Goal: Check status: Check status

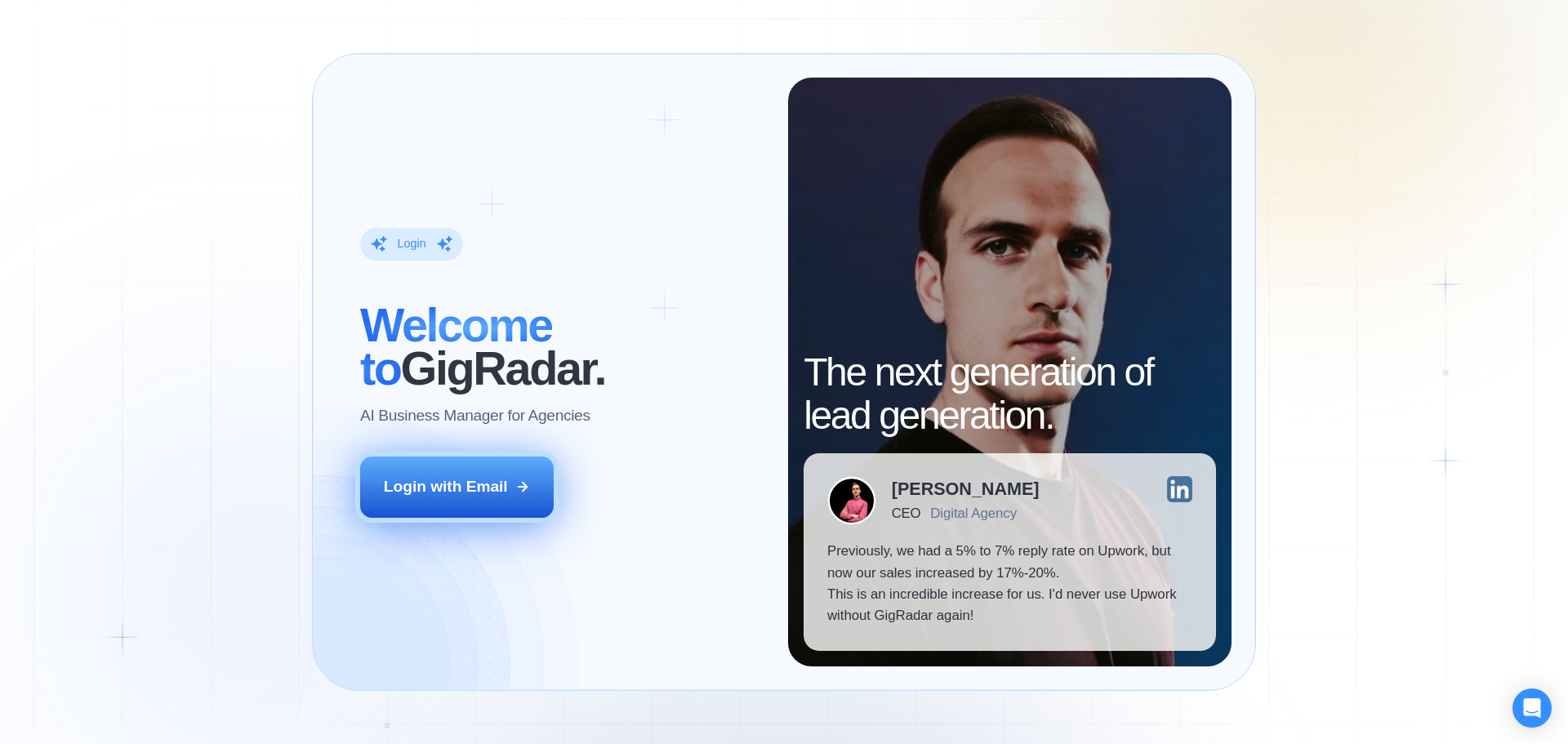
click at [488, 486] on div "Login with Email" at bounding box center [446, 487] width 124 height 22
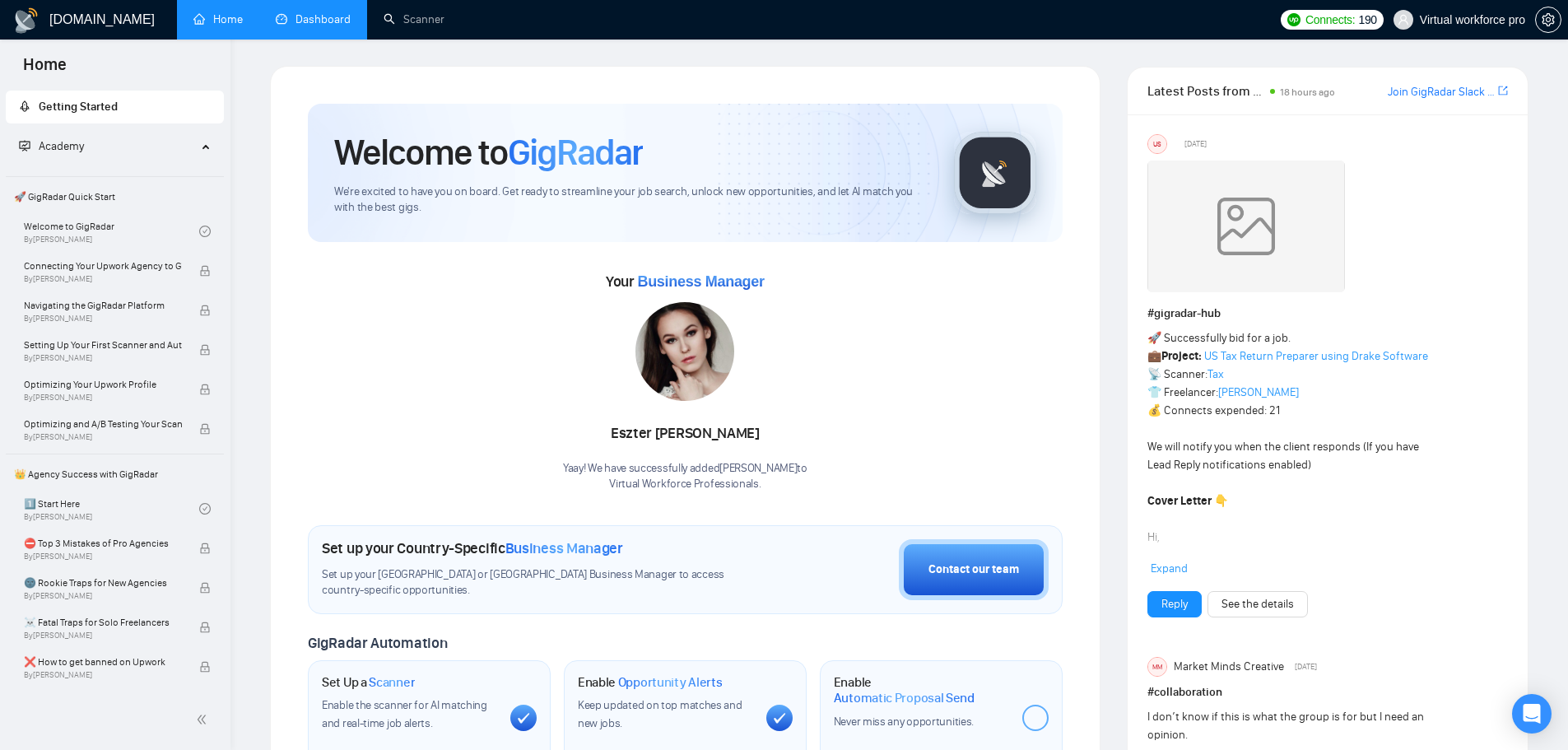
click at [325, 17] on link "Dashboard" at bounding box center [313, 19] width 75 height 14
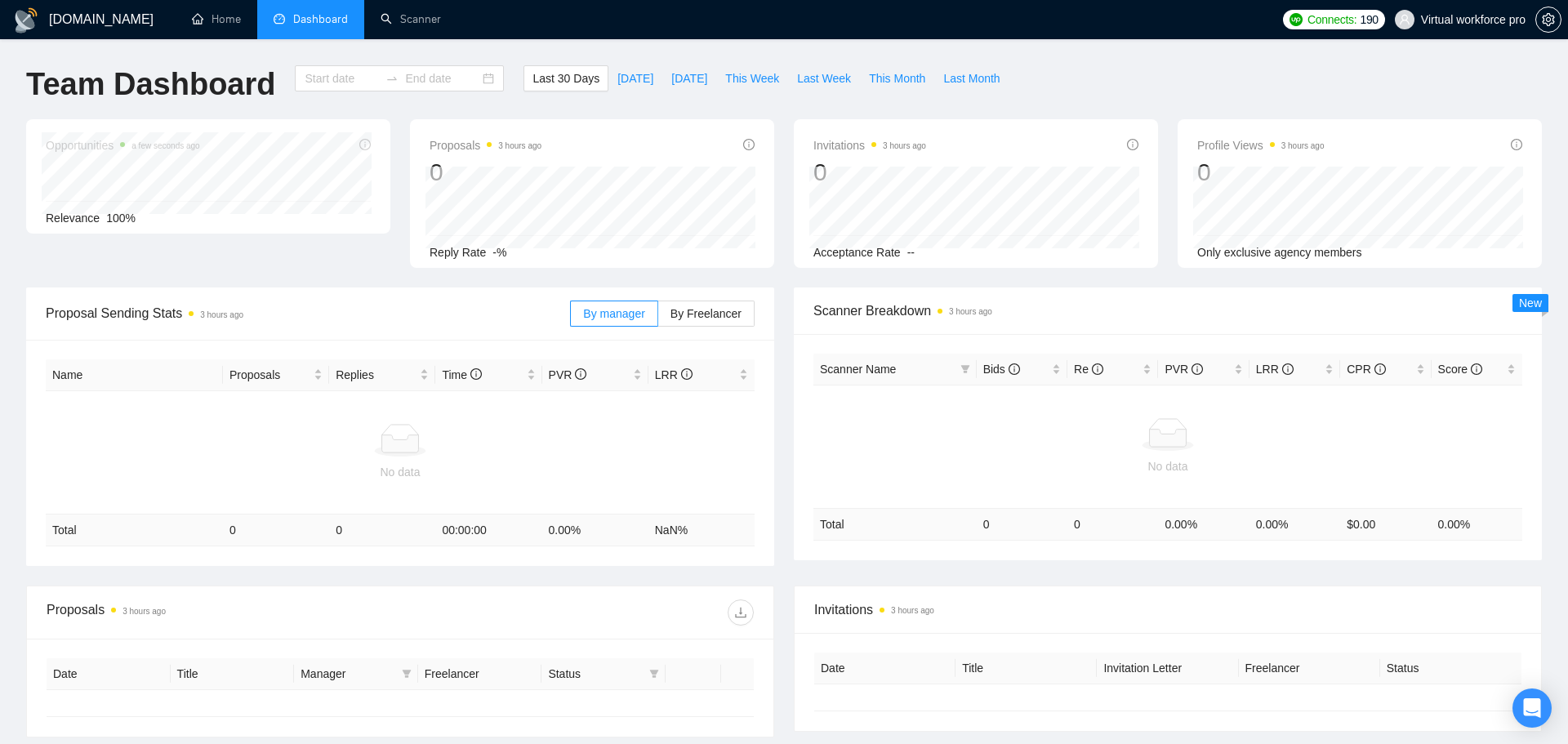
type input "[DATE]"
type input "2025-09-13"
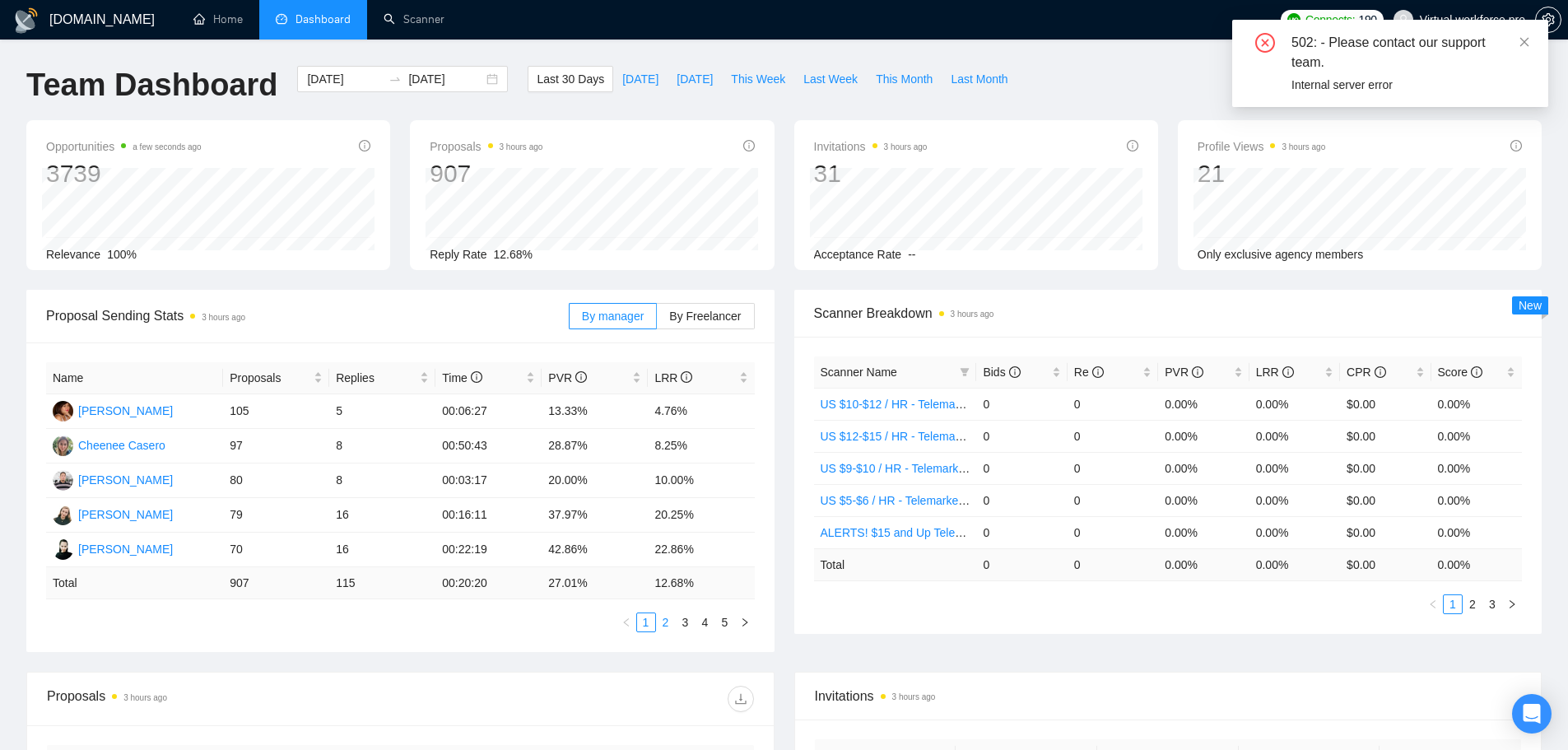
click at [663, 627] on link "2" at bounding box center [666, 622] width 18 height 18
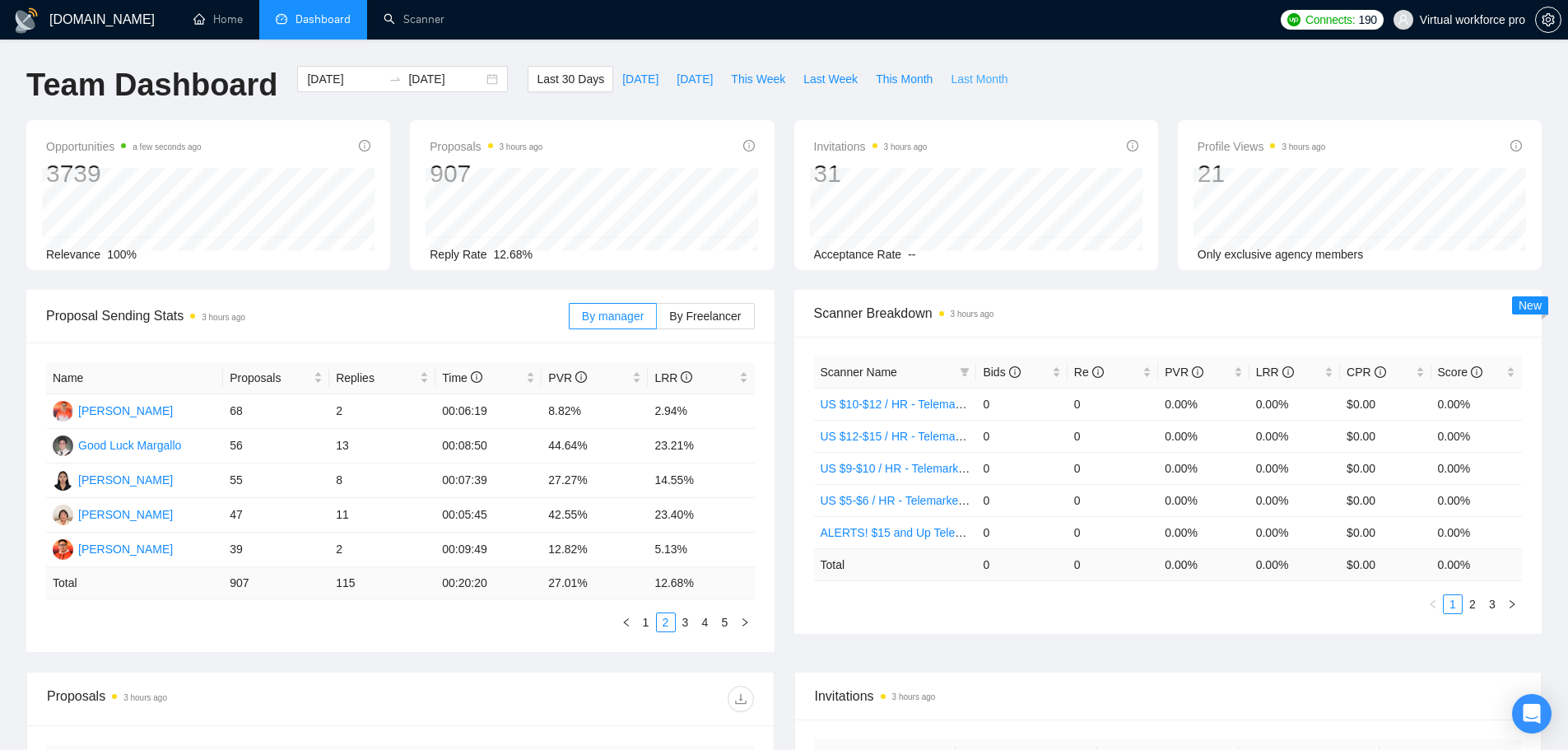
click at [950, 74] on span "Last Month" at bounding box center [979, 79] width 57 height 18
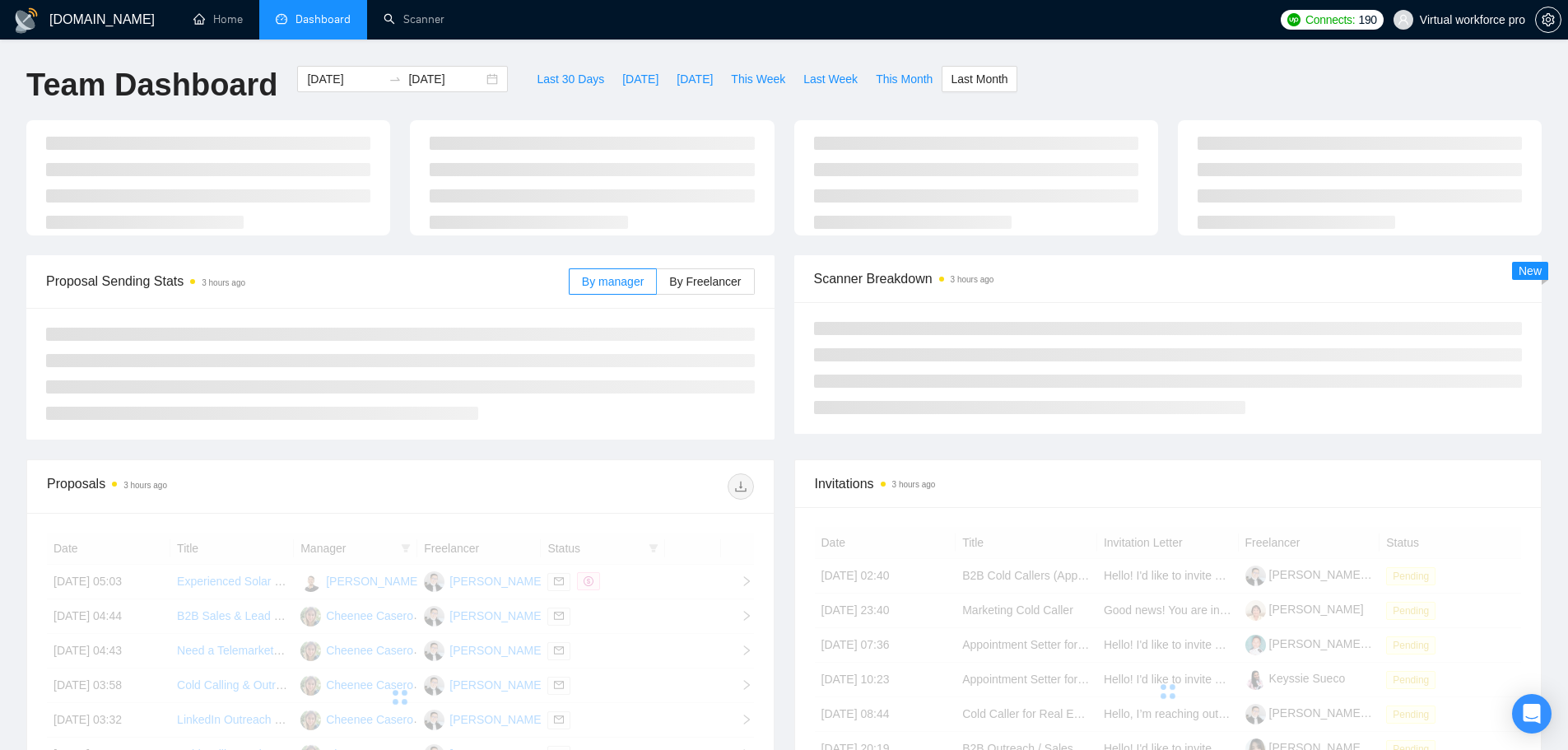
type input "[DATE]"
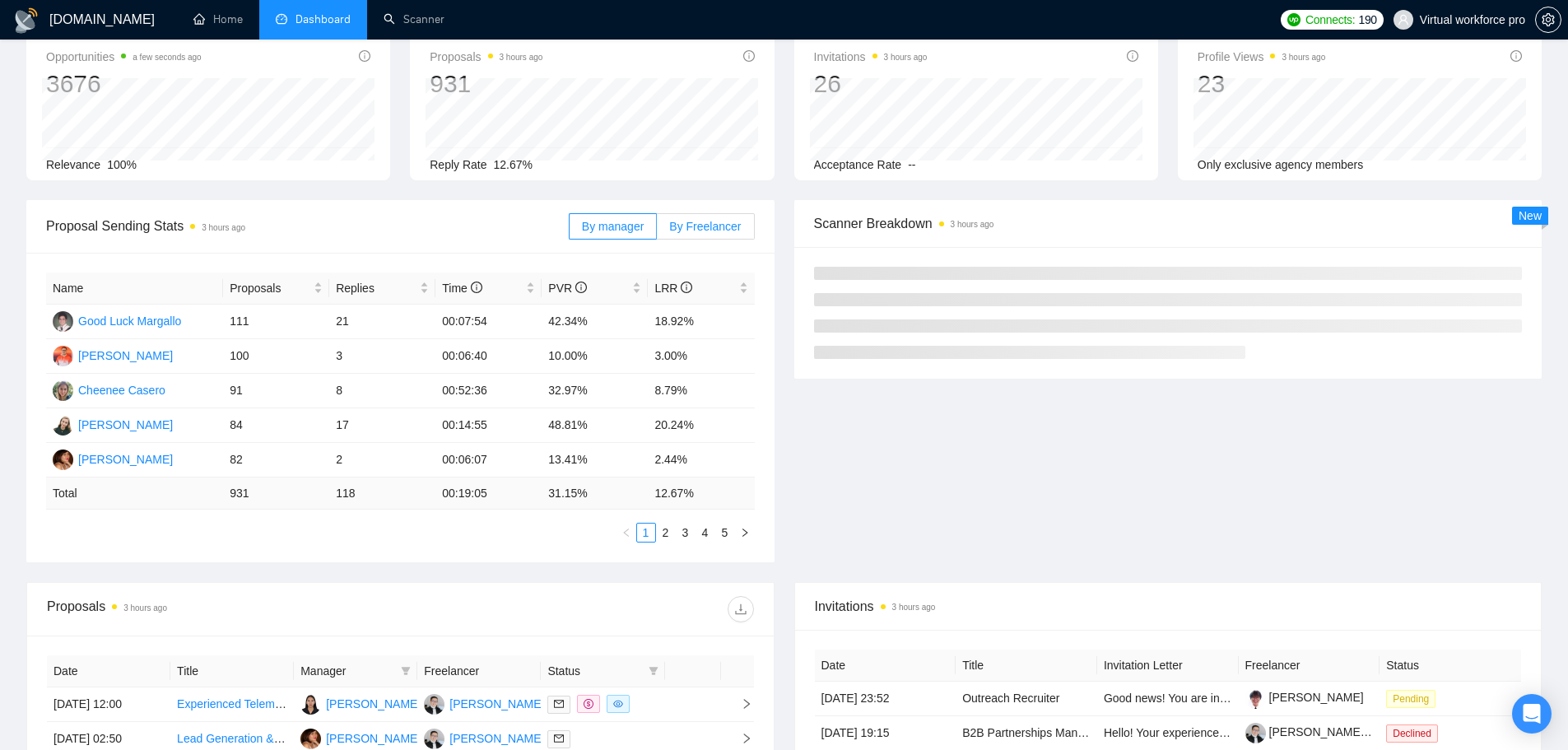
scroll to position [93, 0]
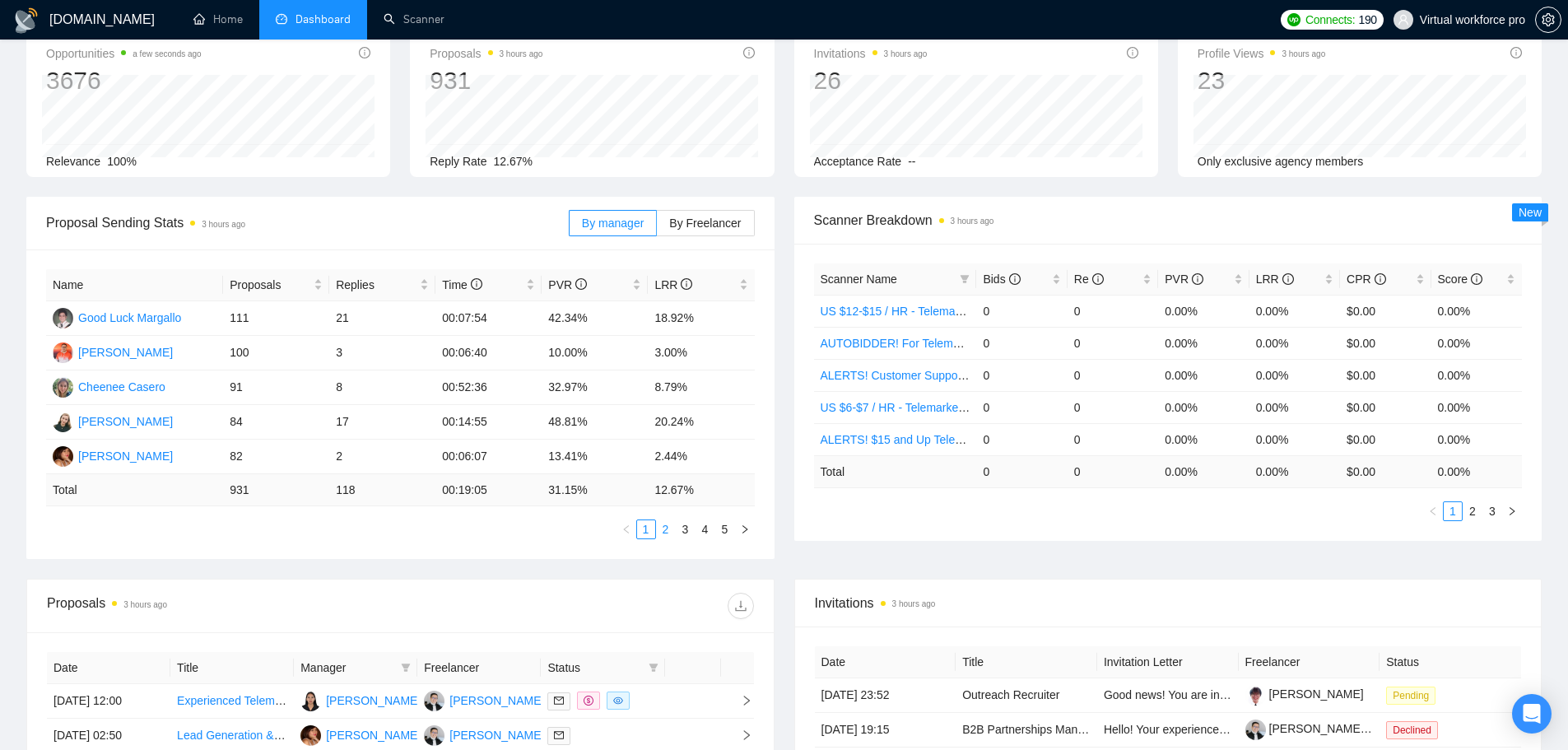
click at [663, 529] on link "2" at bounding box center [666, 529] width 18 height 18
click at [680, 530] on link "3" at bounding box center [686, 529] width 18 height 18
click at [643, 530] on link "1" at bounding box center [646, 529] width 18 height 18
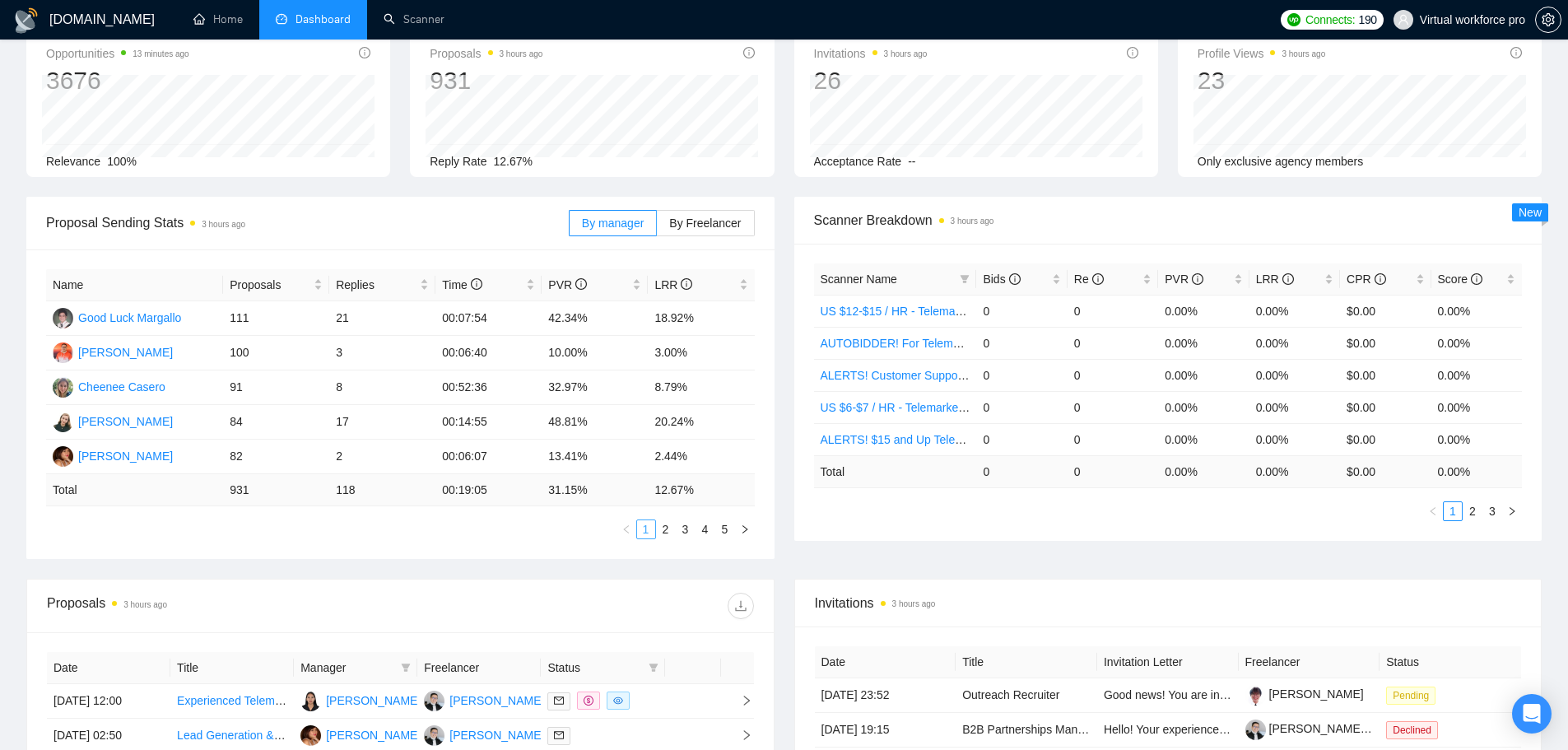
click at [643, 530] on link "1" at bounding box center [646, 529] width 18 height 18
click at [667, 535] on link "2" at bounding box center [666, 529] width 18 height 18
click at [647, 532] on link "1" at bounding box center [646, 529] width 18 height 18
click at [663, 531] on link "2" at bounding box center [666, 529] width 18 height 18
click at [683, 531] on link "3" at bounding box center [686, 529] width 18 height 18
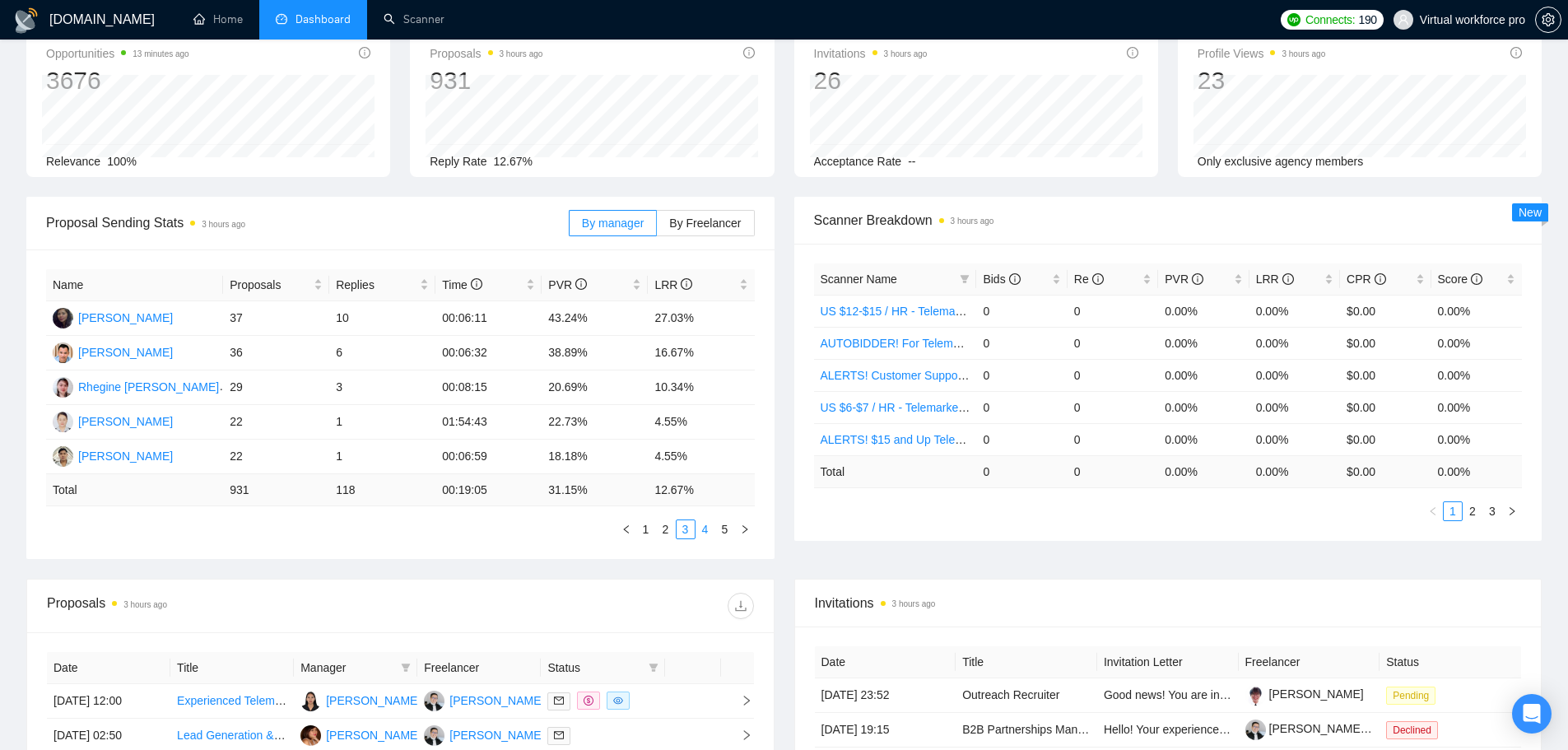
click at [708, 534] on link "4" at bounding box center [705, 529] width 18 height 18
click at [723, 537] on link "5" at bounding box center [725, 529] width 18 height 18
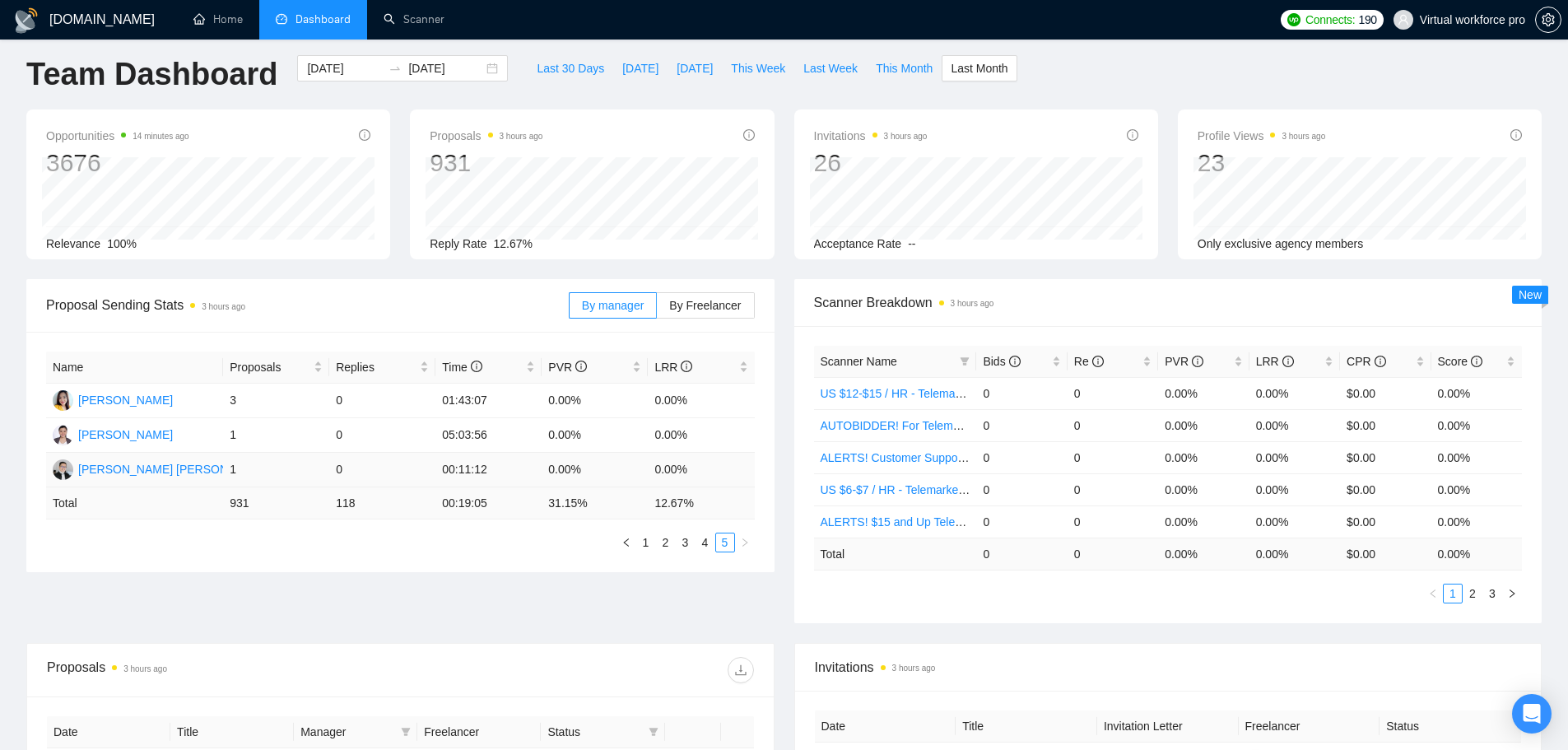
scroll to position [0, 0]
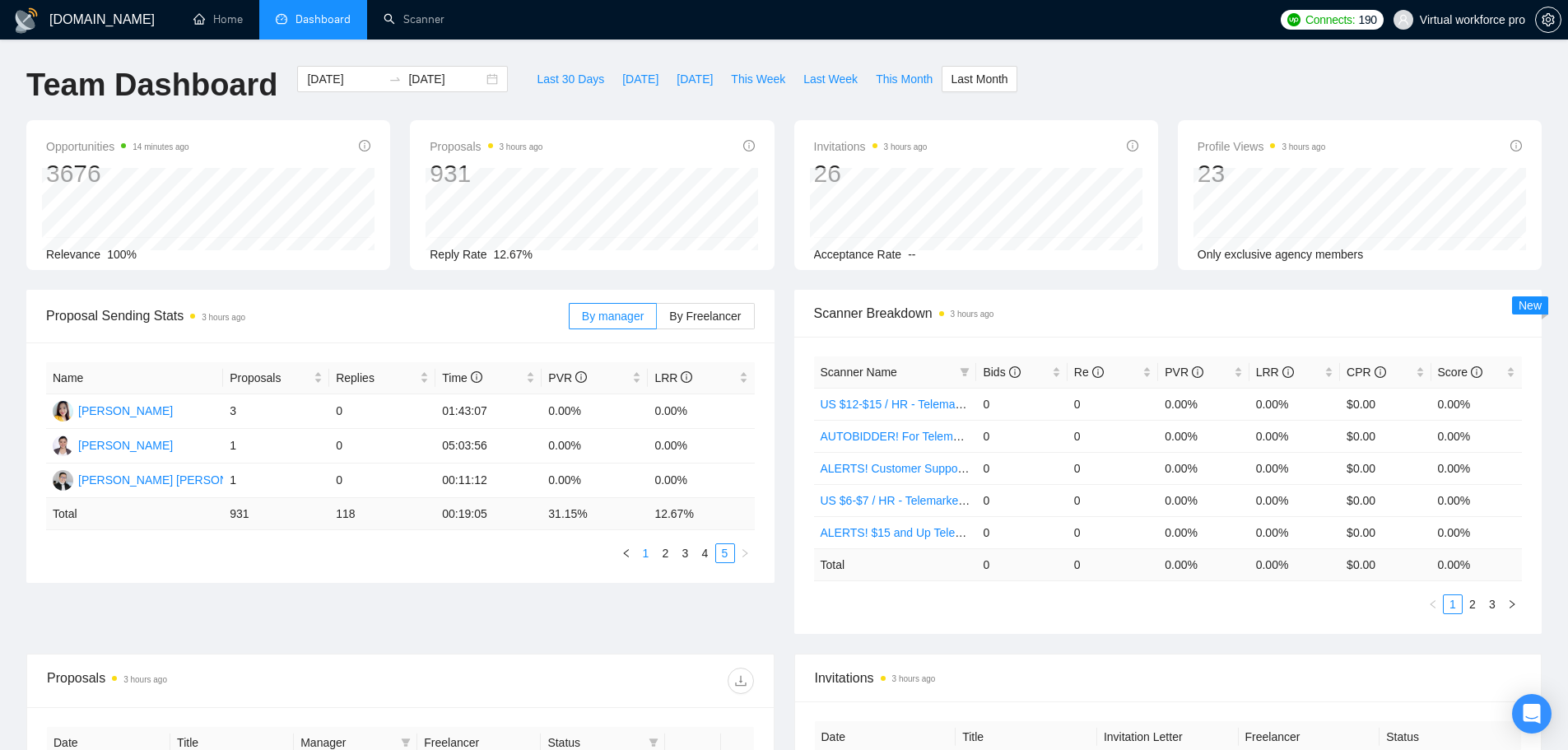
click at [640, 548] on link "1" at bounding box center [646, 553] width 18 height 18
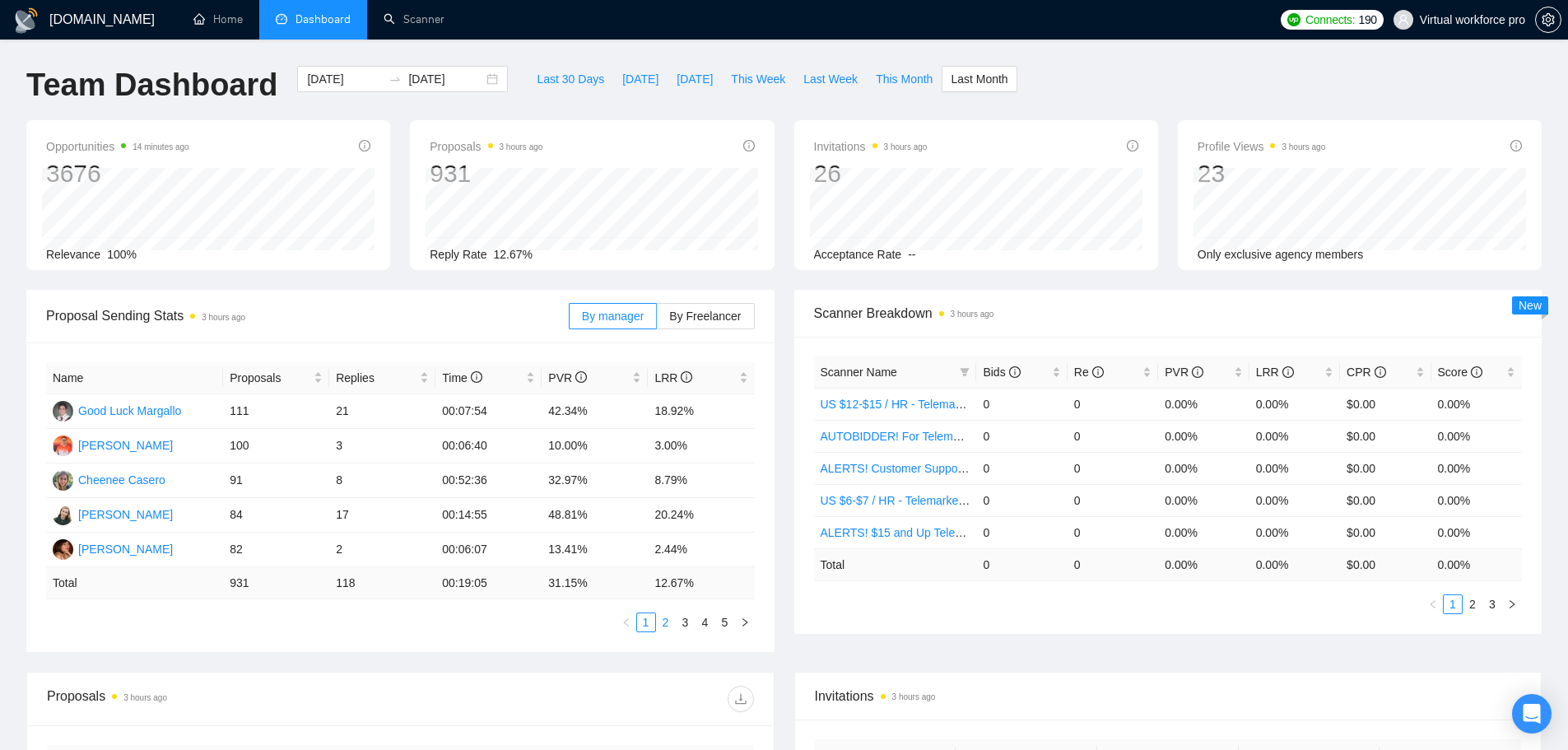
click at [660, 626] on link "2" at bounding box center [666, 622] width 18 height 18
click at [688, 625] on link "3" at bounding box center [686, 622] width 18 height 18
click at [711, 632] on div "Name Proposals Replies Time PVR LRR Maria Orcino 37 10 00:06:11 43.24% 27.03% J…" at bounding box center [401, 496] width 749 height 310
click at [703, 624] on link "4" at bounding box center [705, 622] width 18 height 18
click at [643, 615] on link "1" at bounding box center [646, 622] width 18 height 18
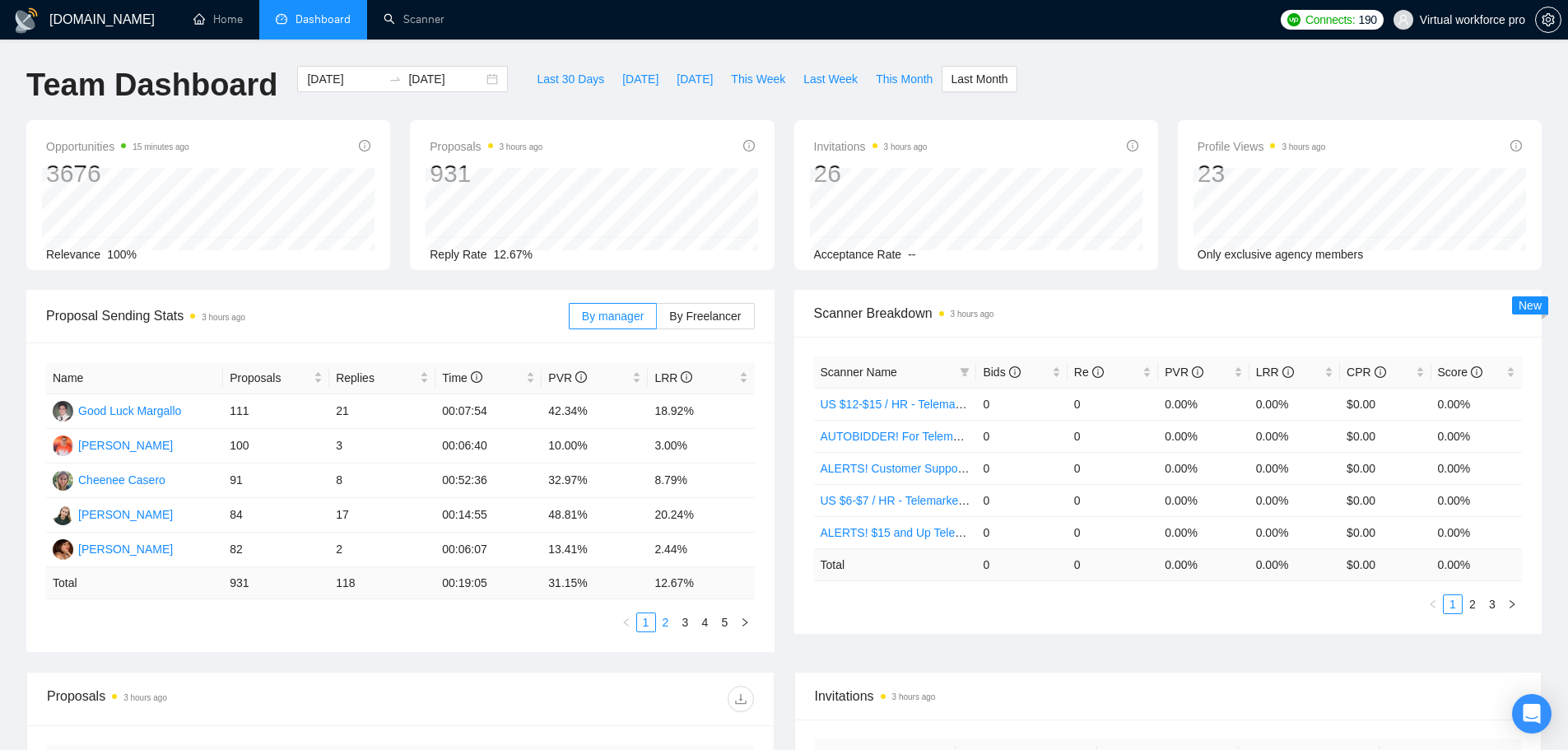
click at [670, 622] on link "2" at bounding box center [666, 622] width 18 height 18
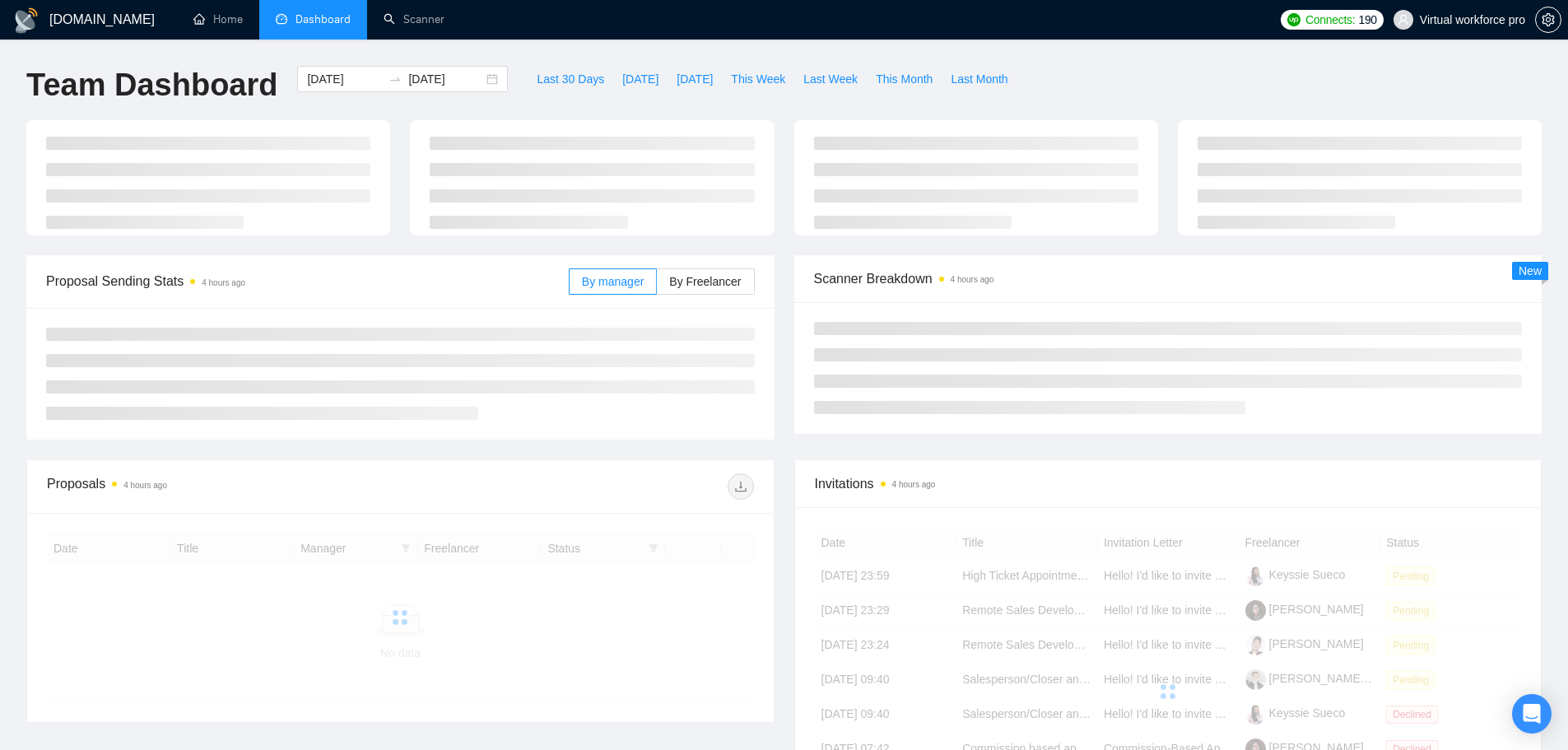
click at [320, 29] on li "Dashboard" at bounding box center [313, 19] width 108 height 39
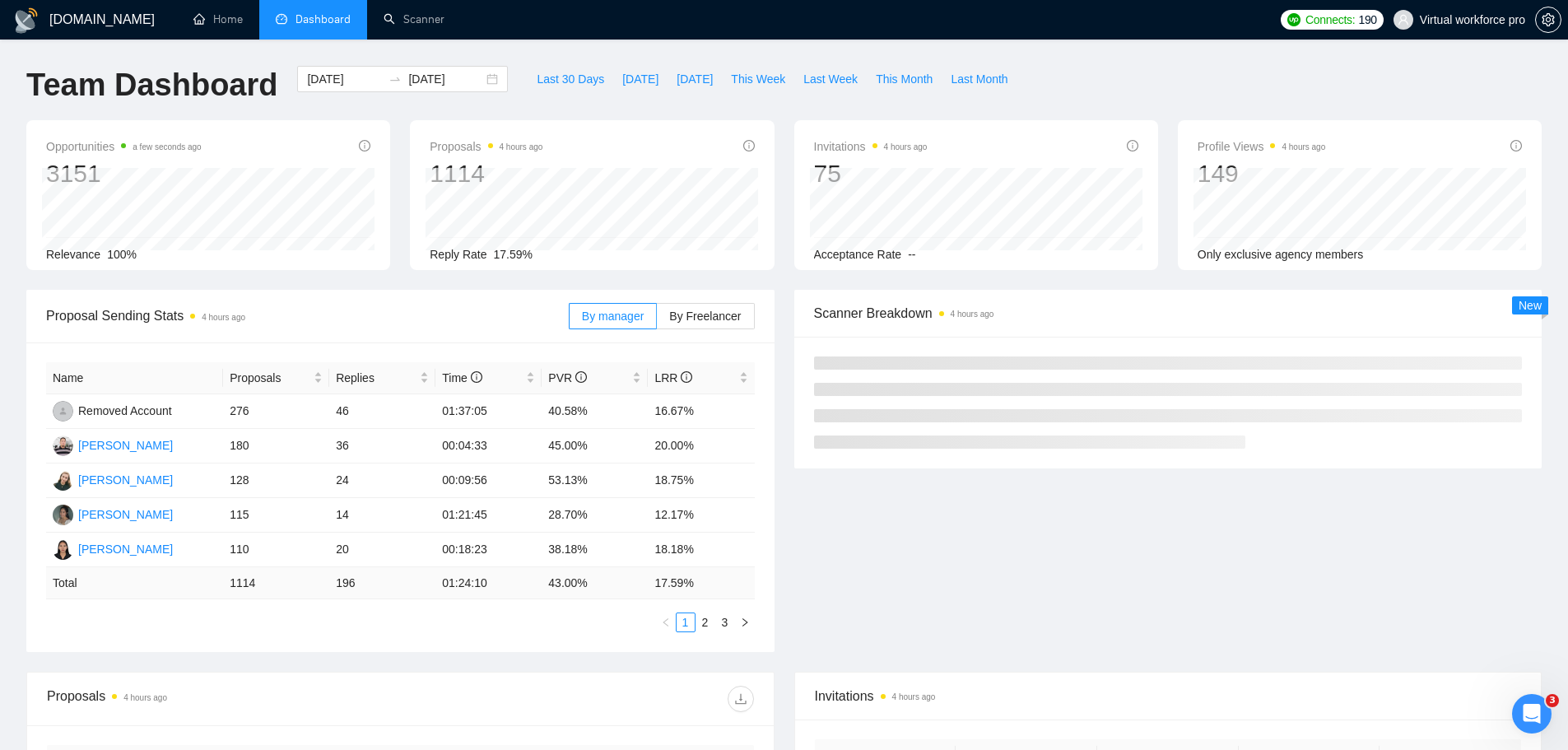
click at [344, 30] on li "Dashboard" at bounding box center [313, 19] width 108 height 39
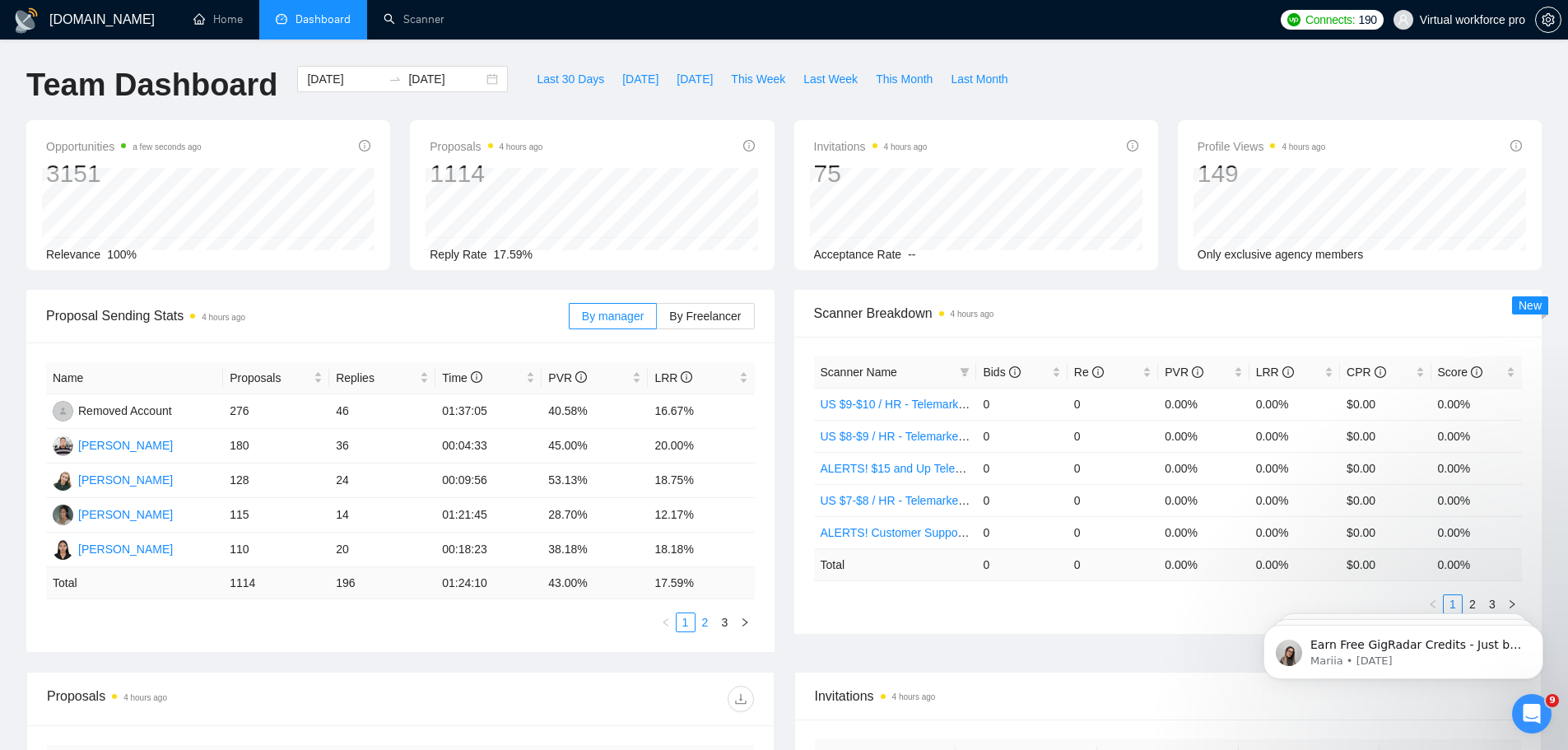
click at [697, 623] on link "2" at bounding box center [705, 622] width 18 height 18
click at [323, 80] on input "[DATE]" at bounding box center [345, 79] width 75 height 18
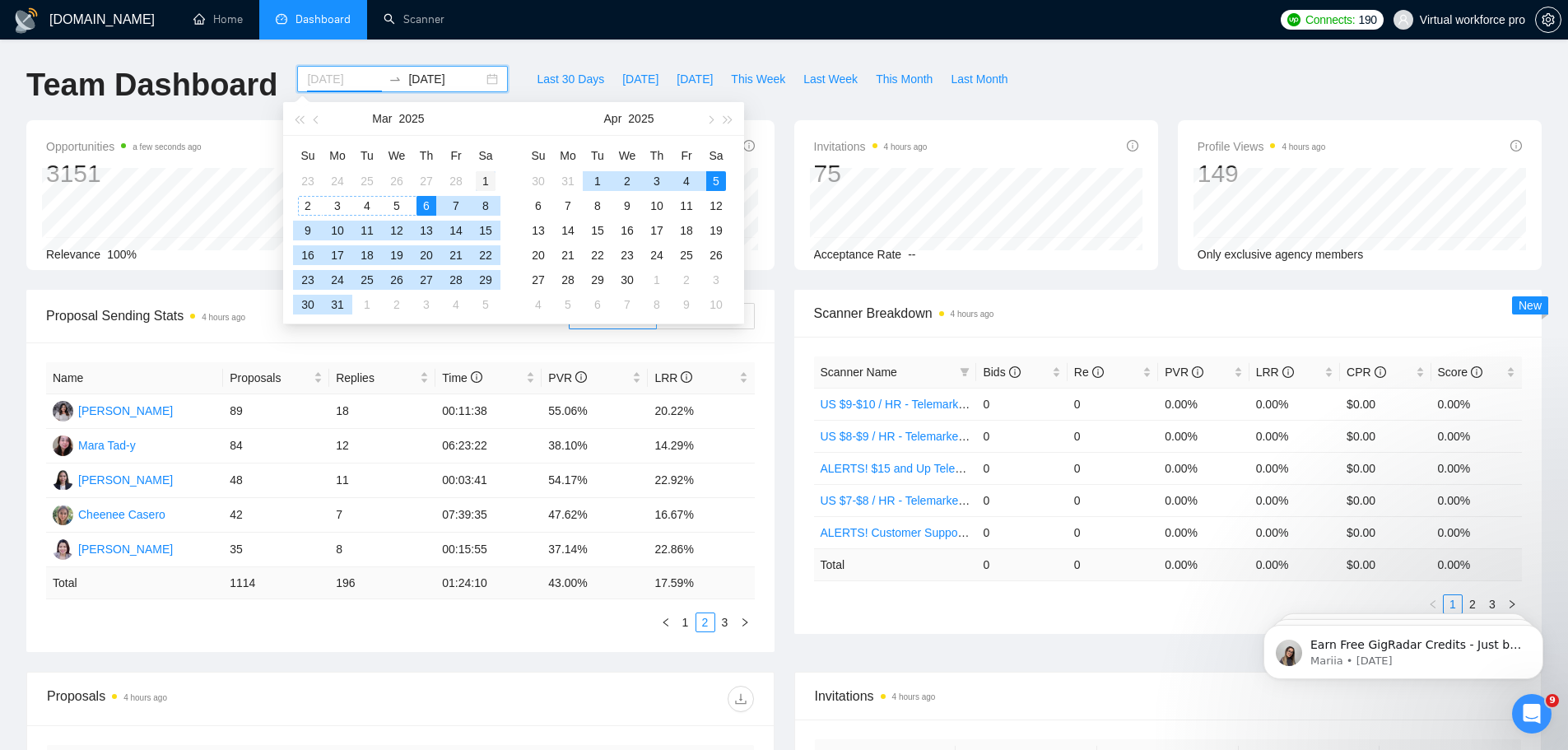
type input "[DATE]"
click at [482, 183] on div "1" at bounding box center [486, 181] width 20 height 20
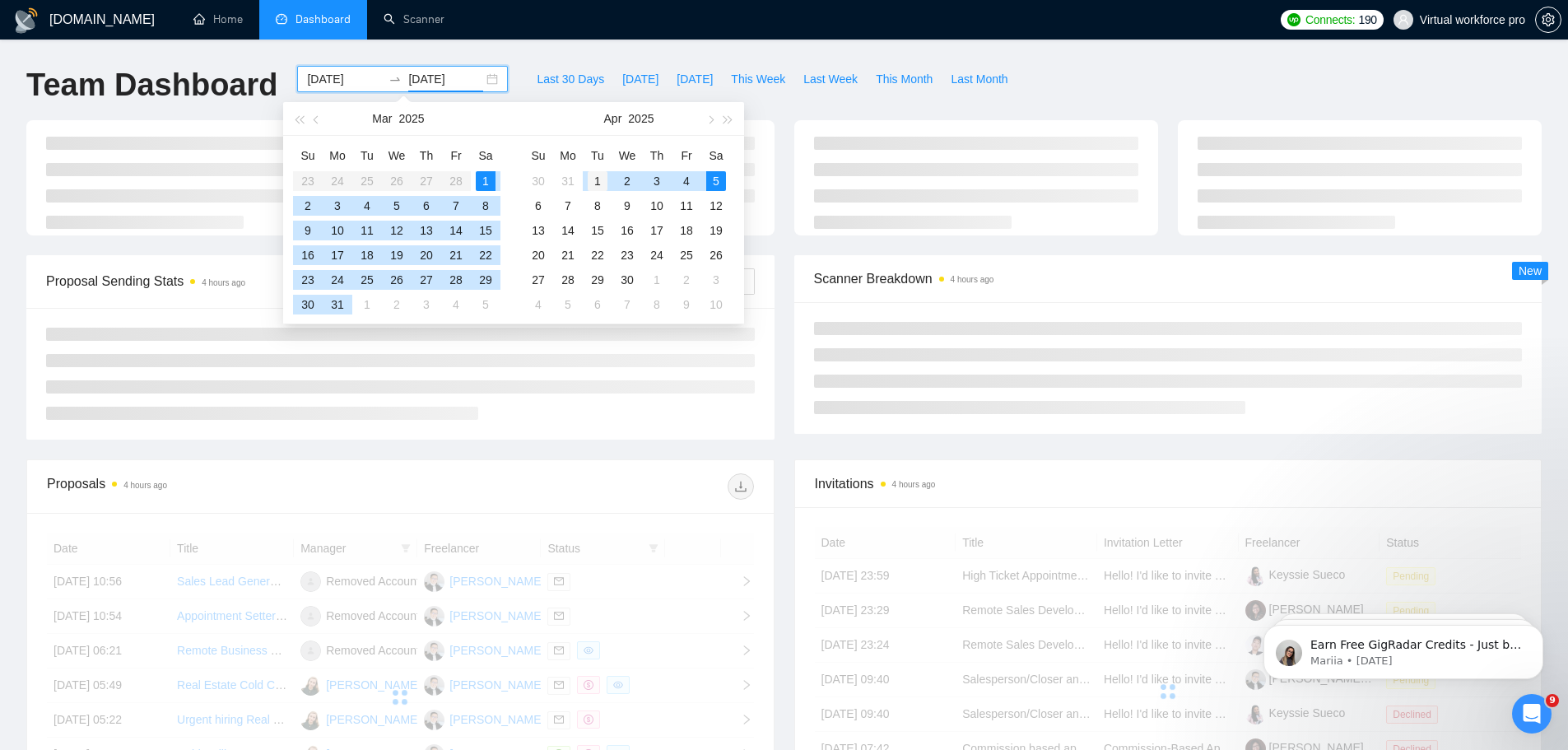
type input "2025-04-01"
click at [593, 171] on div "1" at bounding box center [597, 181] width 20 height 20
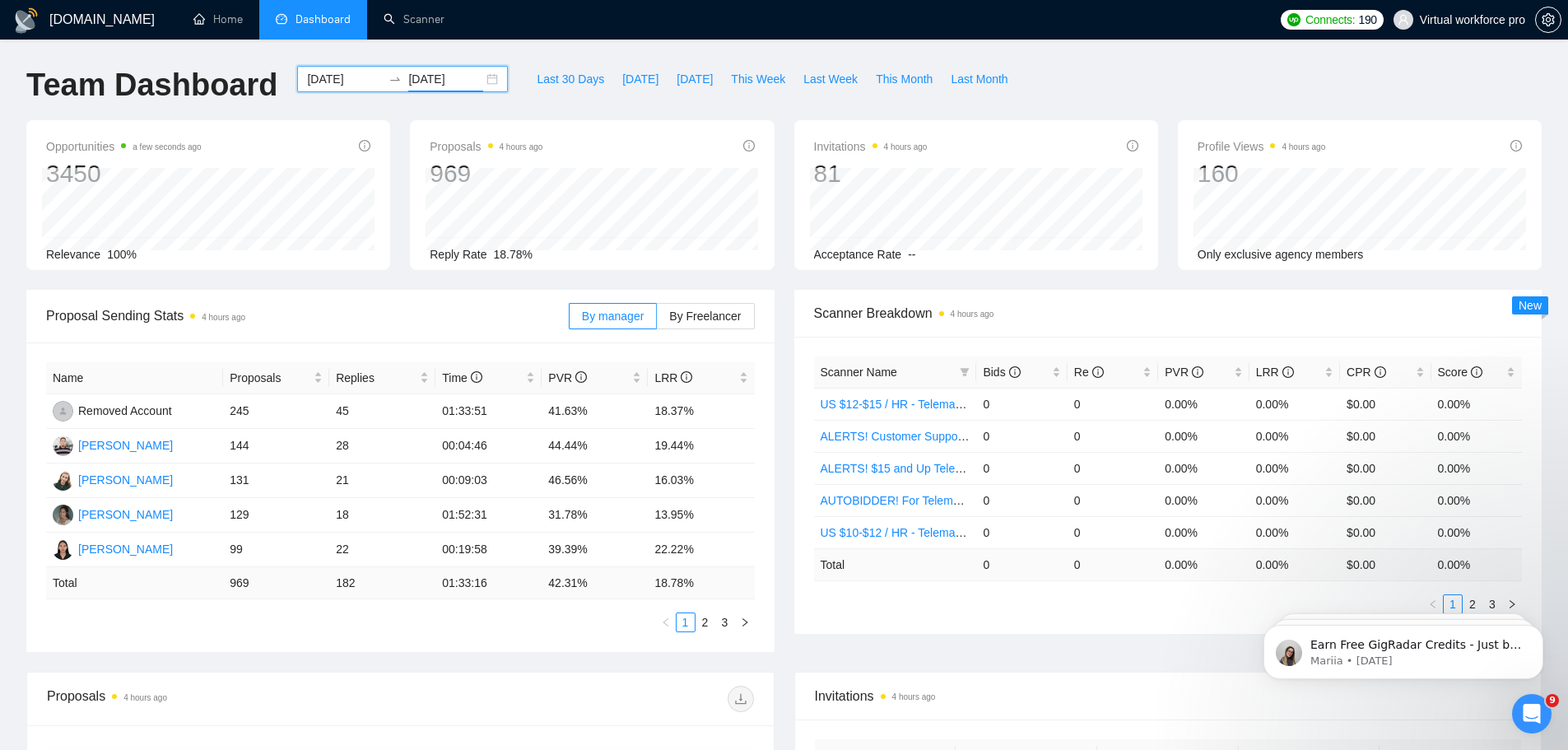
click at [479, 81] on div "2025-03-01 2025-04-01" at bounding box center [402, 79] width 210 height 27
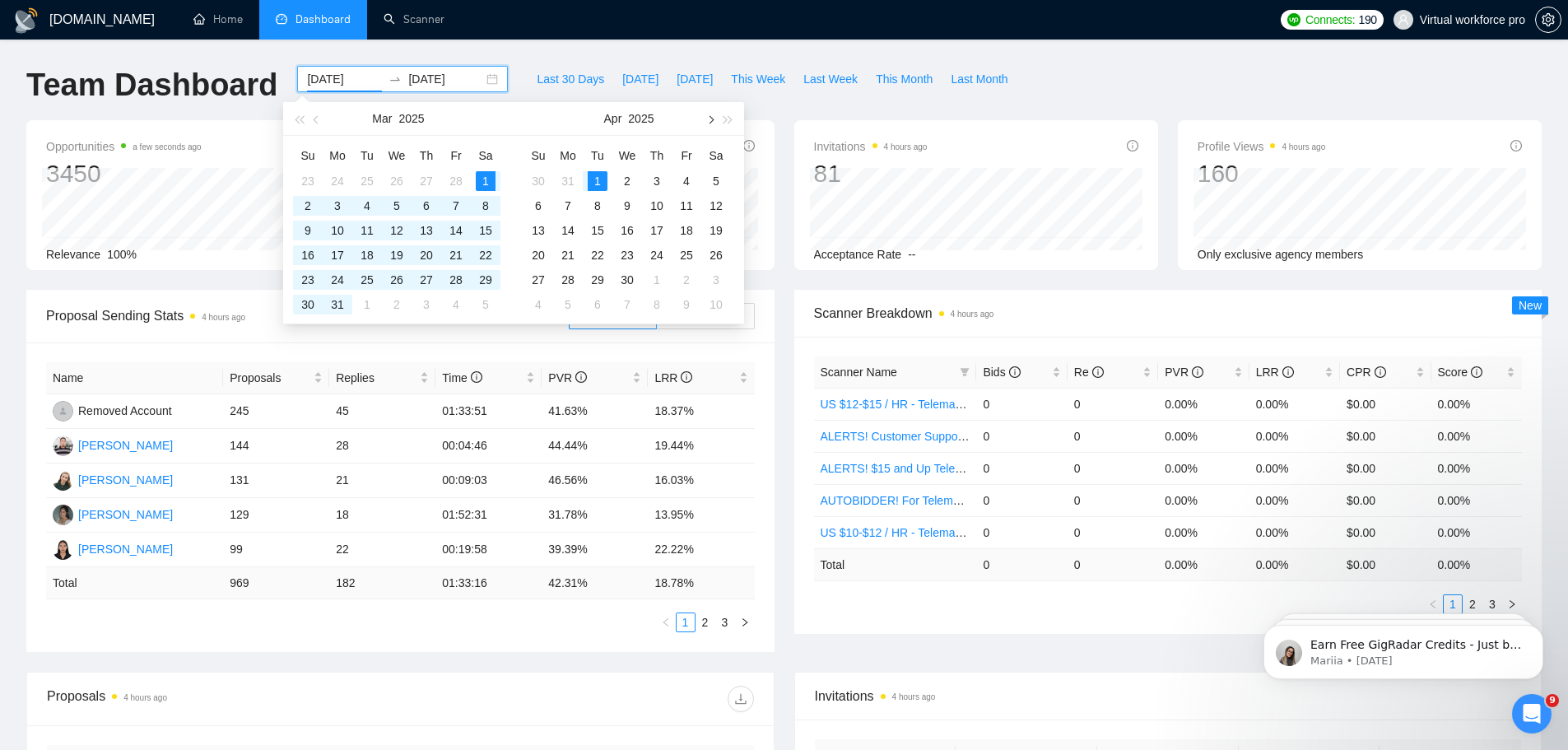
click at [708, 118] on span "button" at bounding box center [709, 119] width 8 height 8
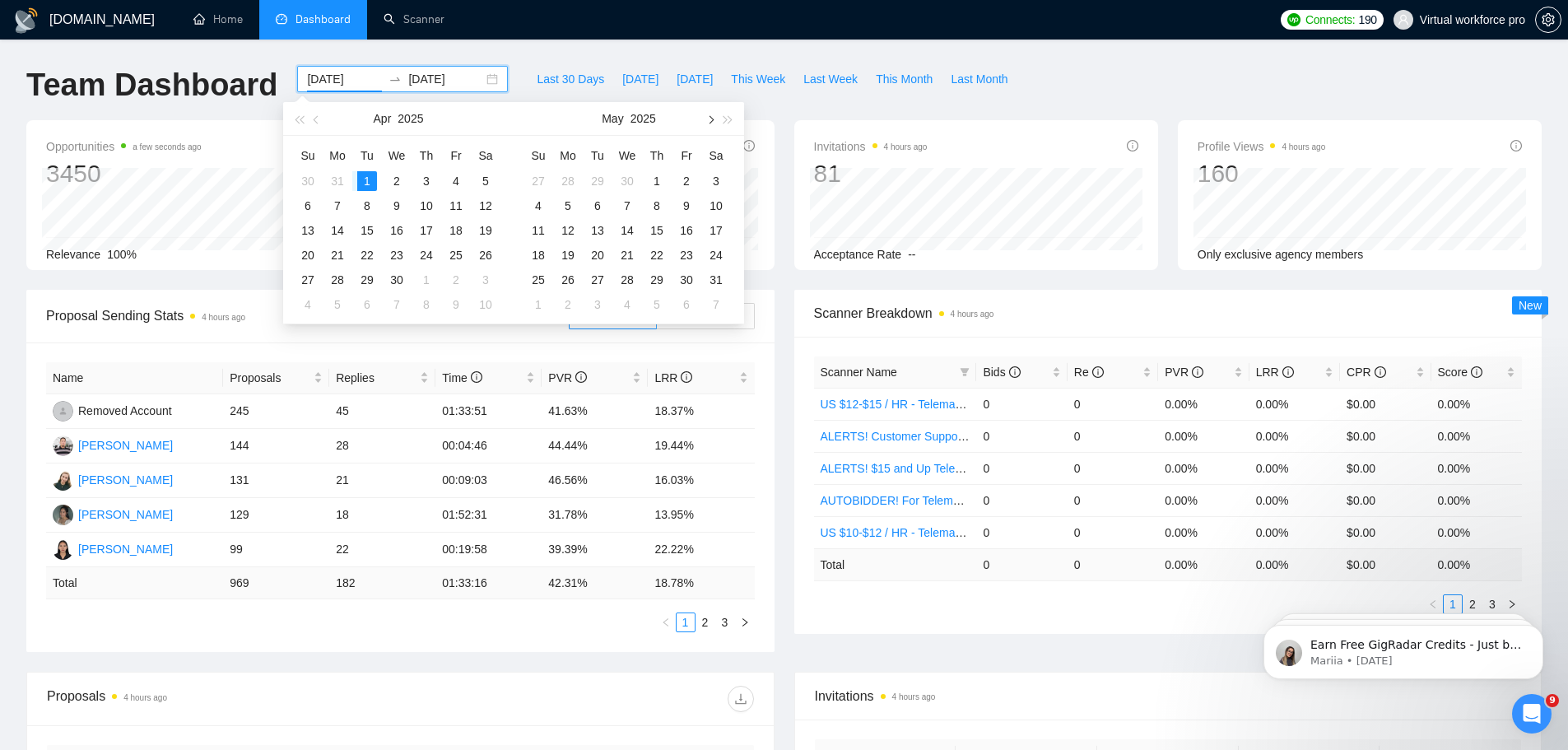
click at [708, 118] on span "button" at bounding box center [709, 119] width 8 height 8
type input "2025-08-01"
click at [682, 184] on div "1" at bounding box center [687, 181] width 20 height 20
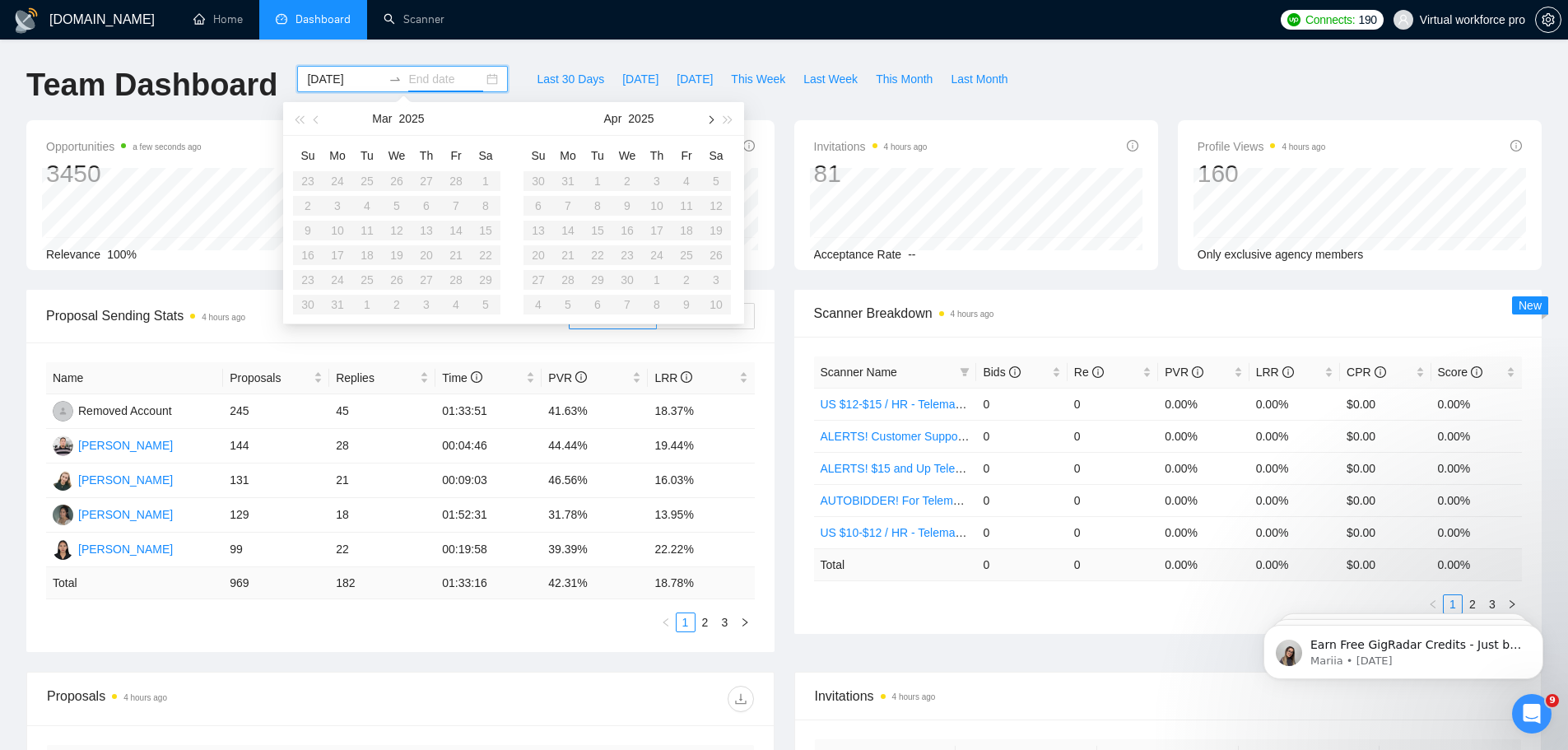
click at [712, 126] on button "button" at bounding box center [709, 118] width 18 height 33
type input "2025-08-31"
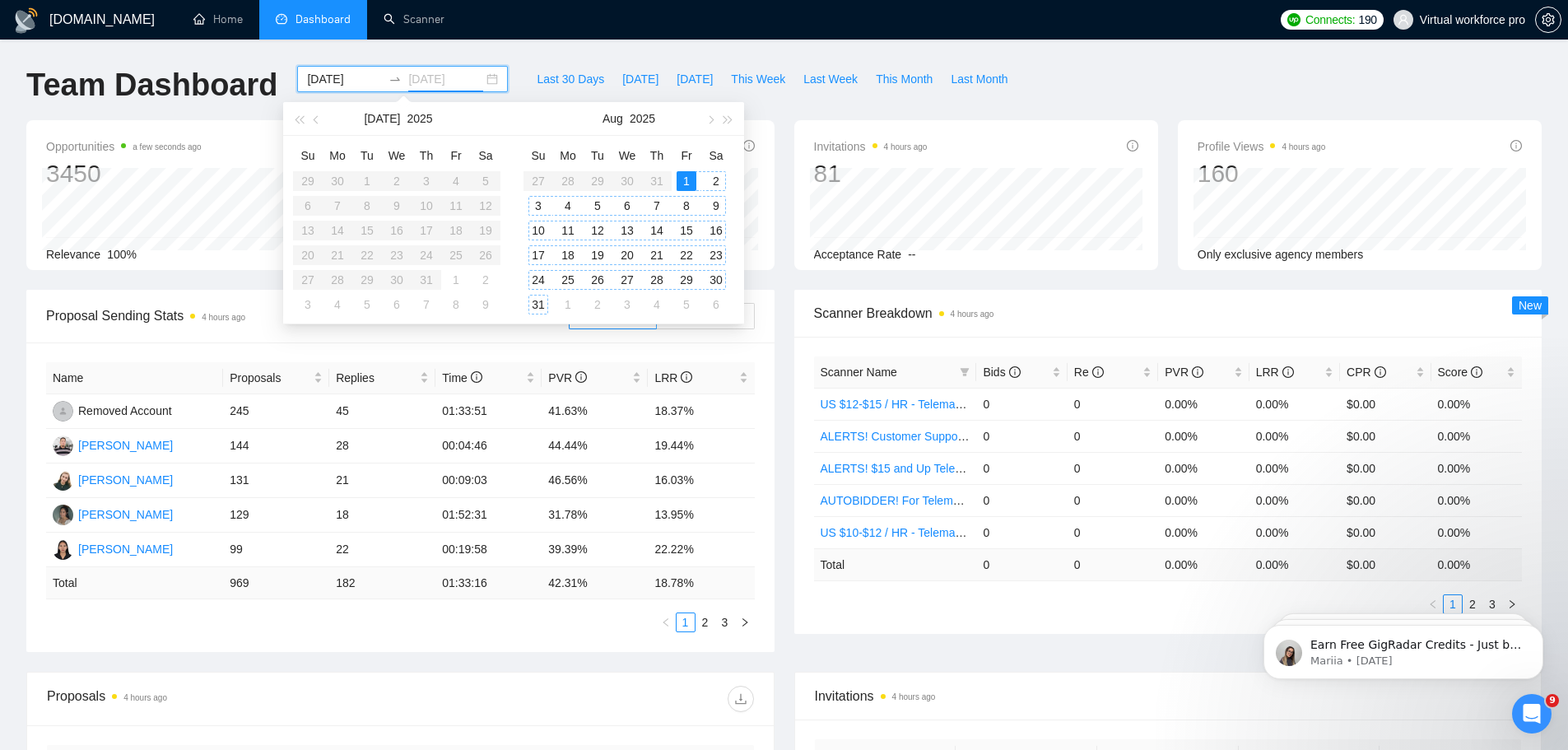
click at [538, 302] on div "31" at bounding box center [538, 305] width 20 height 20
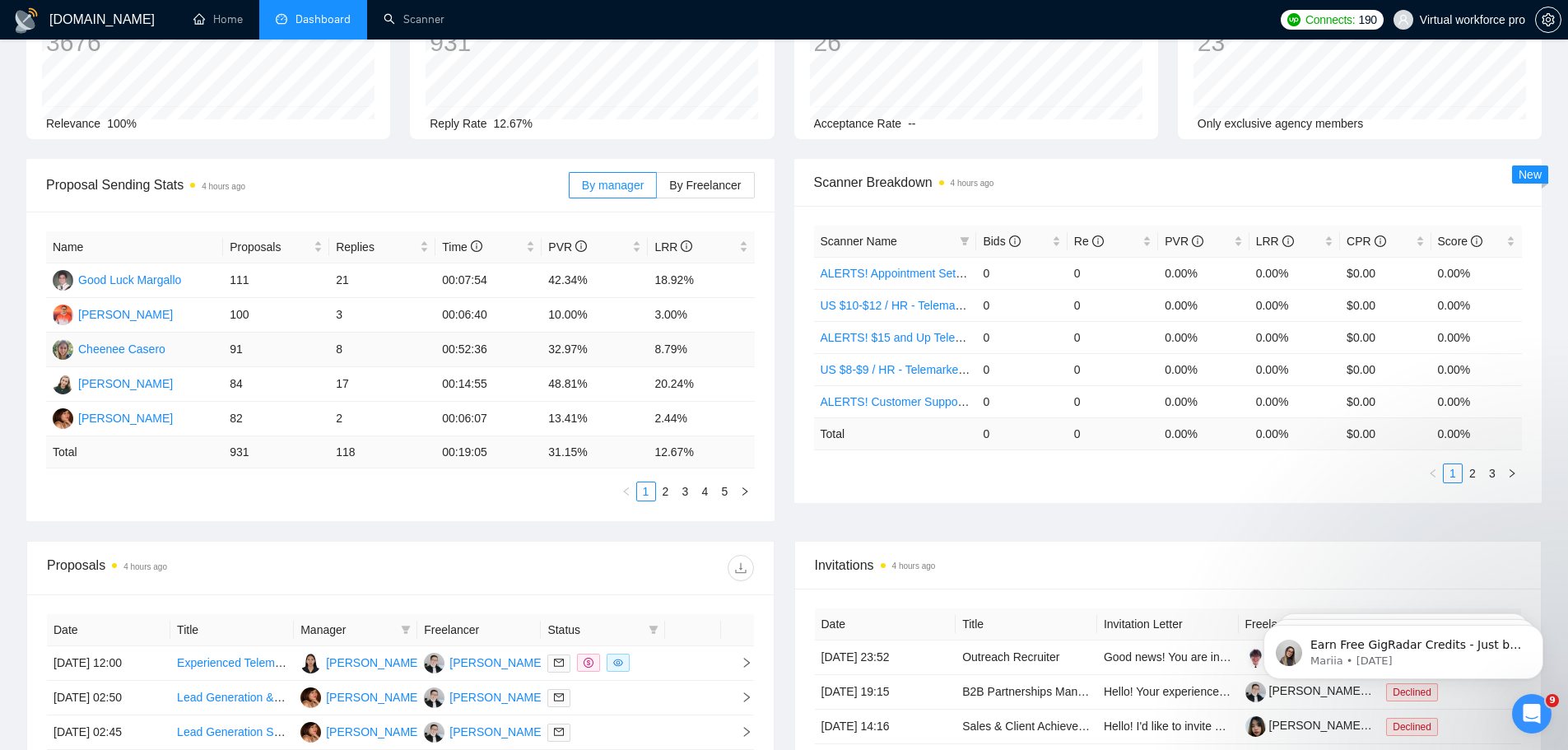
scroll to position [133, 0]
click at [658, 491] on link "2" at bounding box center [666, 490] width 18 height 18
click at [680, 491] on link "3" at bounding box center [686, 490] width 18 height 18
click at [705, 491] on link "4" at bounding box center [705, 490] width 18 height 18
